Goal: Information Seeking & Learning: Learn about a topic

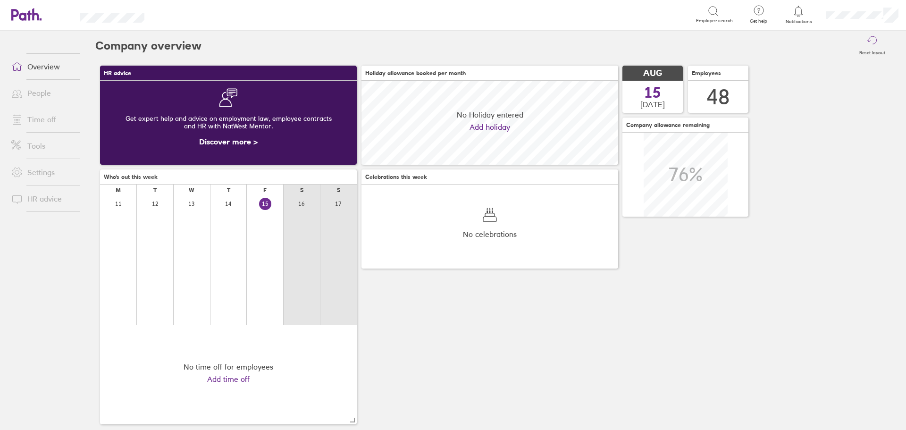
scroll to position [84, 257]
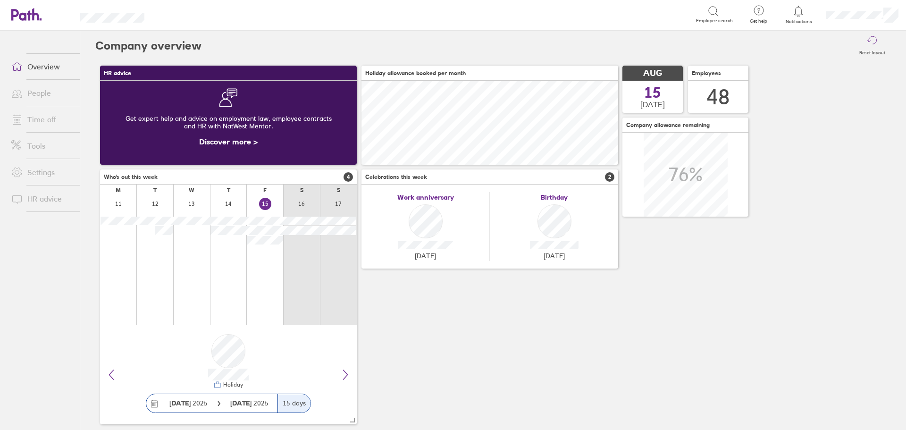
click at [409, 314] on div "HR advice Get expert help and advice on employment law, employee contracts and …" at bounding box center [493, 245] width 796 height 368
click at [406, 313] on div "HR advice Get expert help and advice on employment law, employee contracts and …" at bounding box center [493, 245] width 796 height 368
click at [465, 374] on div "HR advice Get expert help and advice on employment law, employee contracts and …" at bounding box center [493, 245] width 796 height 368
click at [479, 39] on div "Reset layout" at bounding box center [547, 46] width 690 height 30
click at [626, 333] on div "HR advice Get expert help and advice on employment law, employee contracts and …" at bounding box center [493, 245] width 796 height 368
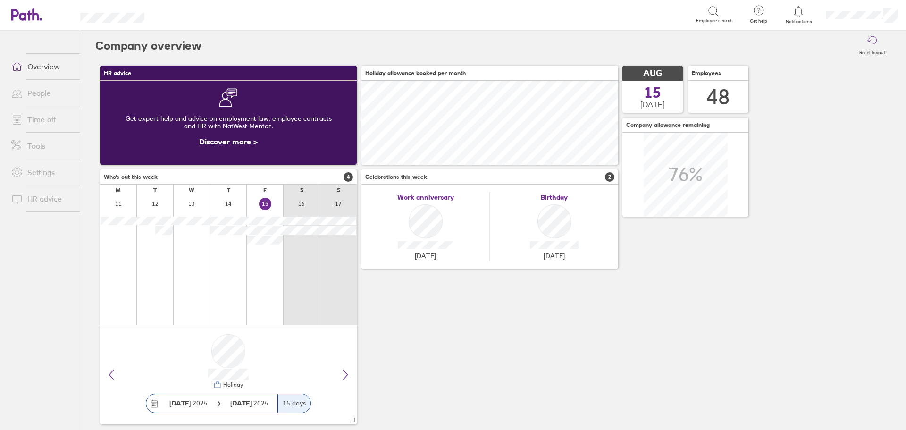
click at [530, 357] on div "HR advice Get expert help and advice on employment law, employee contracts and …" at bounding box center [493, 245] width 796 height 368
click at [530, 358] on div "HR advice Get expert help and advice on employment law, employee contracts and …" at bounding box center [493, 245] width 796 height 368
click at [47, 319] on ul "Overview People Time off Tools Settings HR advice" at bounding box center [40, 215] width 80 height 368
click at [480, 355] on div "HR advice Get expert help and advice on employment law, employee contracts and …" at bounding box center [493, 245] width 796 height 368
click at [733, 321] on div "HR advice Get expert help and advice on employment law, employee contracts and …" at bounding box center [493, 245] width 796 height 368
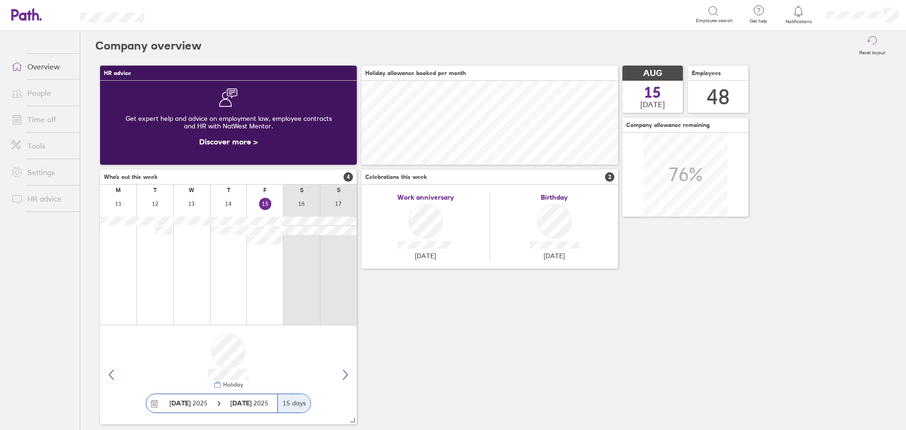
click at [495, 370] on div "HR advice Get expert help and advice on employment law, employee contracts and …" at bounding box center [493, 245] width 796 height 368
